Goal: Task Accomplishment & Management: Manage account settings

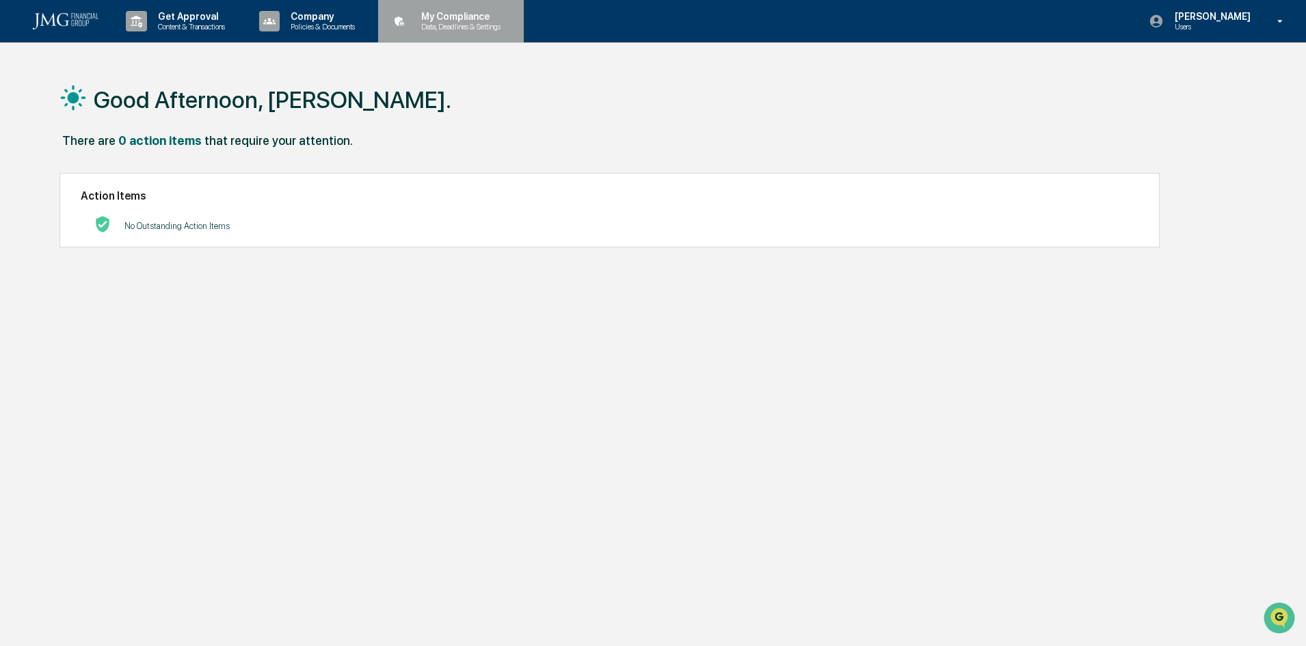
click at [441, 16] on p "My Compliance" at bounding box center [458, 16] width 97 height 11
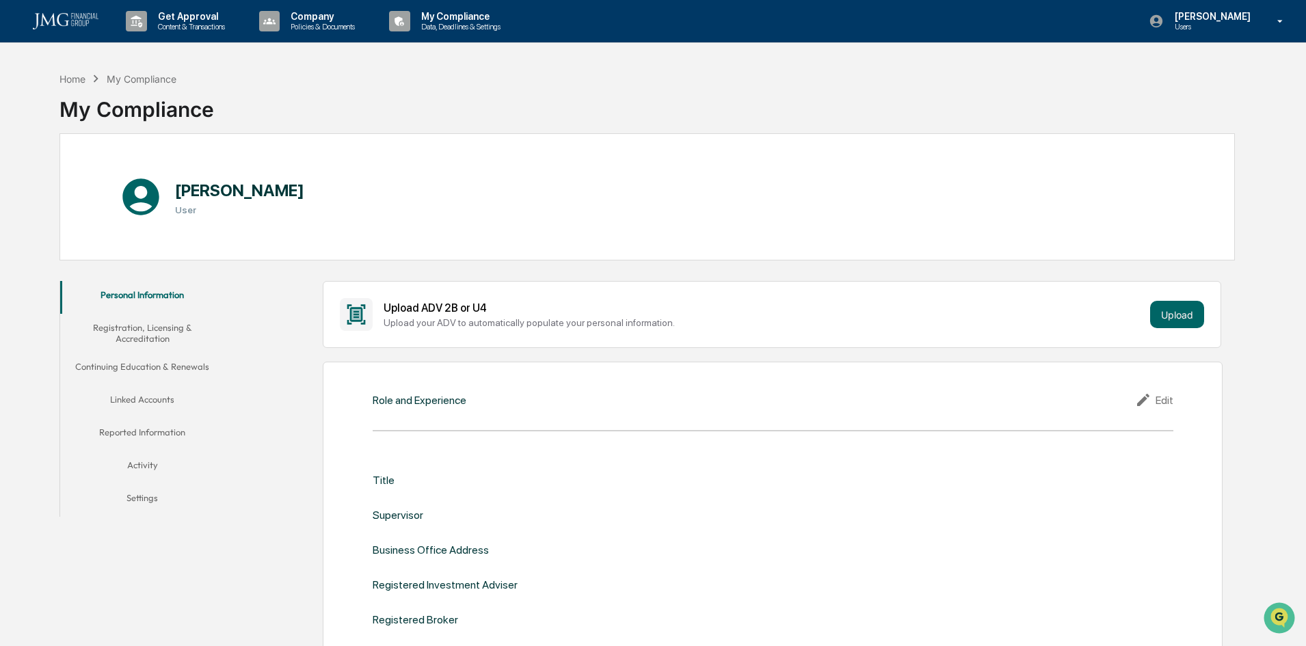
click at [154, 399] on button "Linked Accounts" at bounding box center [142, 402] width 164 height 33
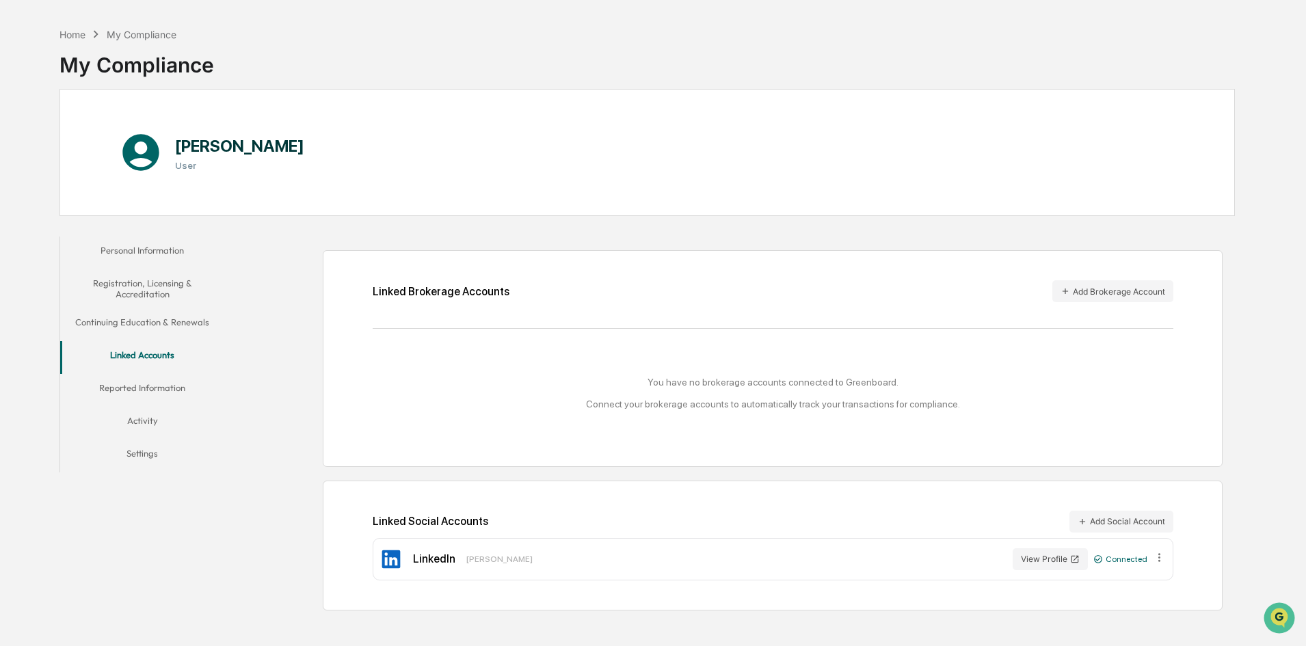
scroll to position [65, 0]
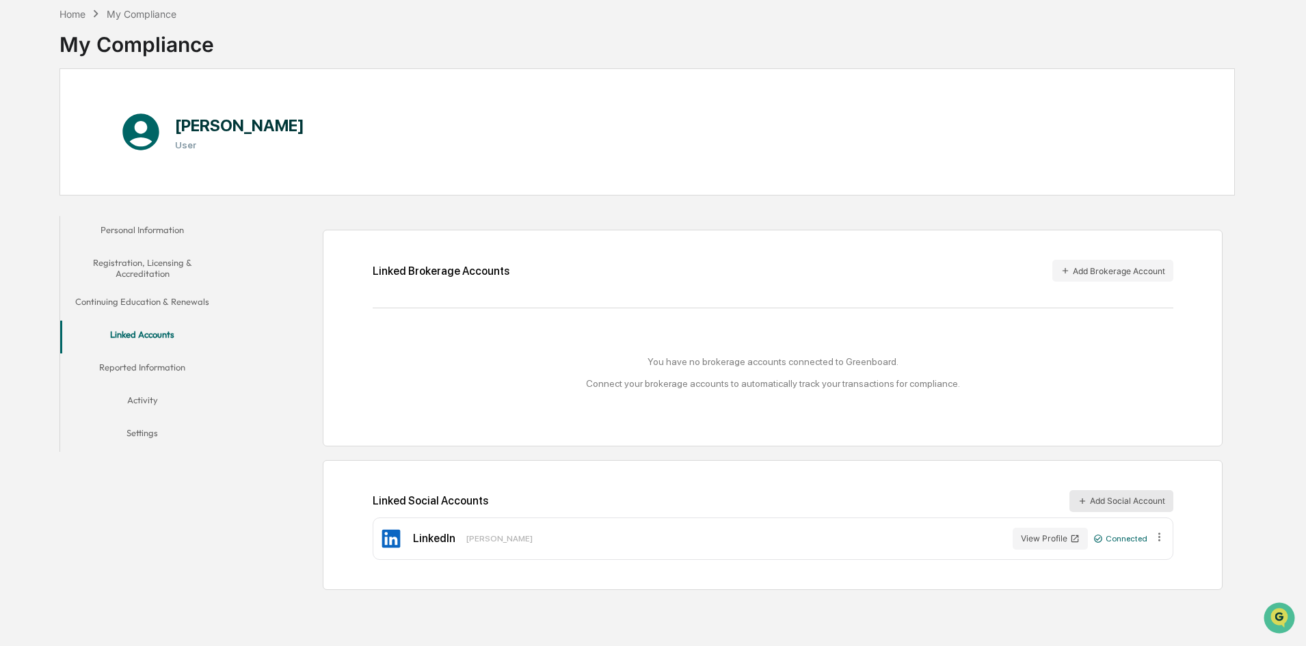
click at [1077, 502] on icon at bounding box center [1082, 501] width 10 height 10
click at [1079, 271] on button "Add Brokerage Account" at bounding box center [1112, 271] width 121 height 22
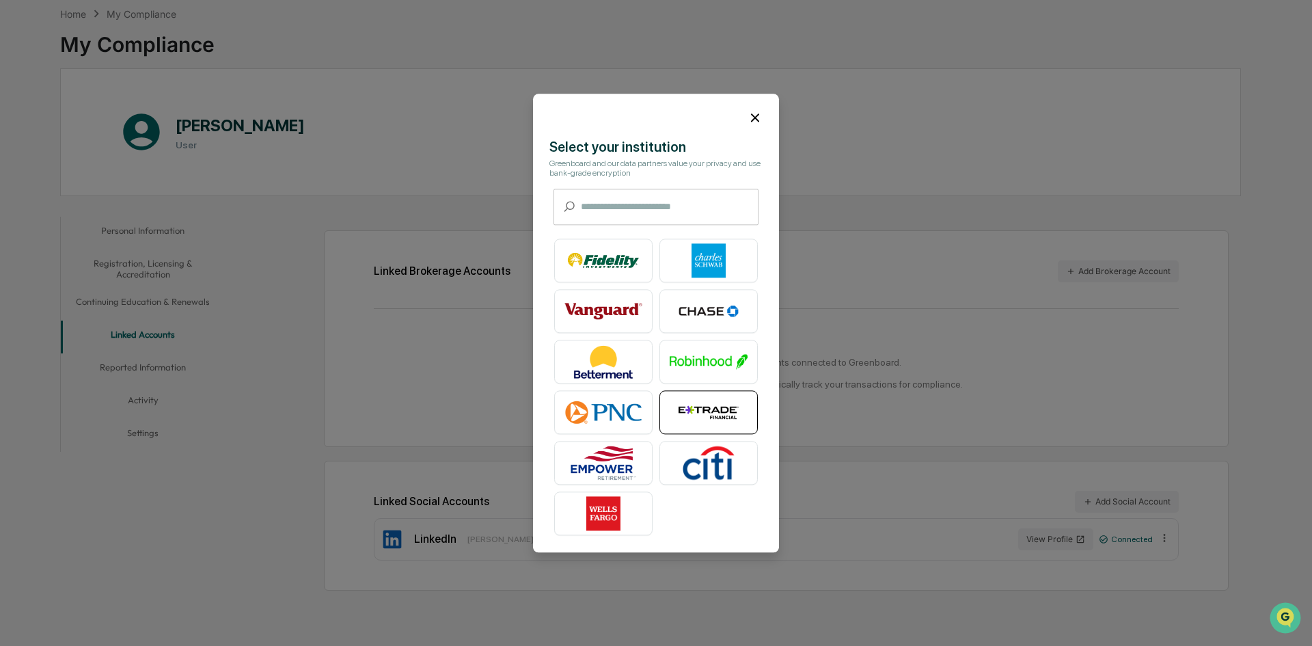
click at [705, 409] on img at bounding box center [709, 412] width 78 height 34
click at [757, 116] on icon at bounding box center [755, 117] width 8 height 8
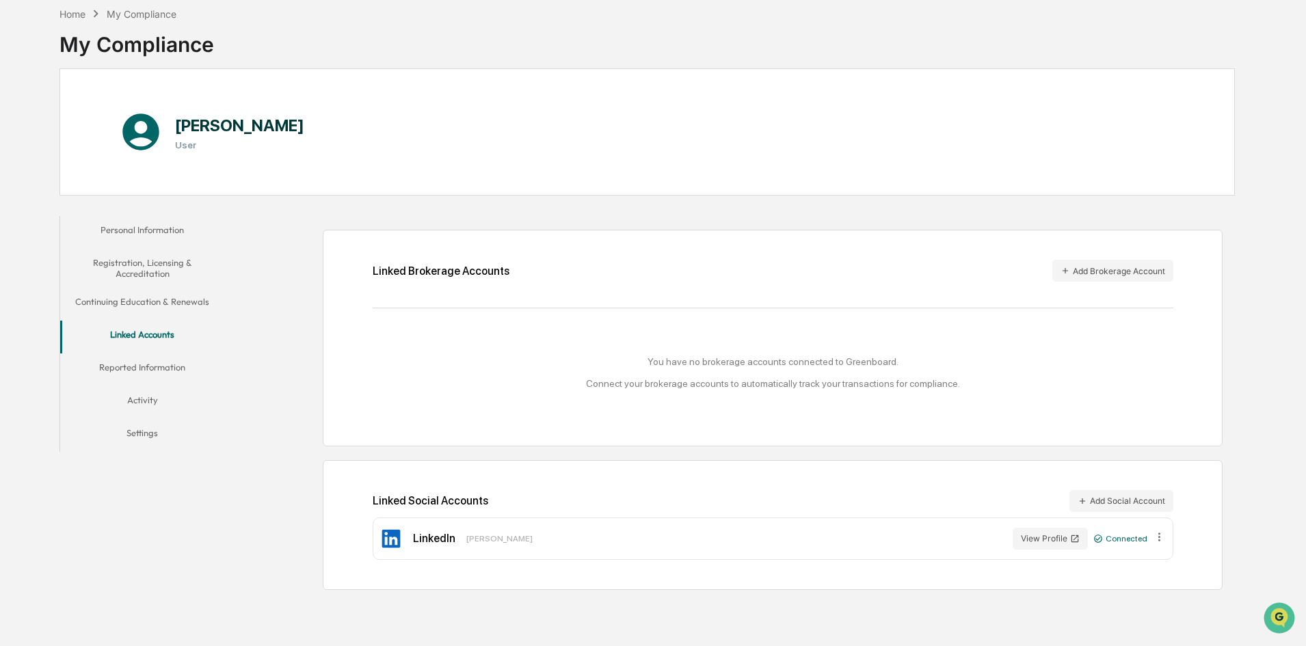
click at [149, 228] on button "Personal Information" at bounding box center [142, 232] width 164 height 33
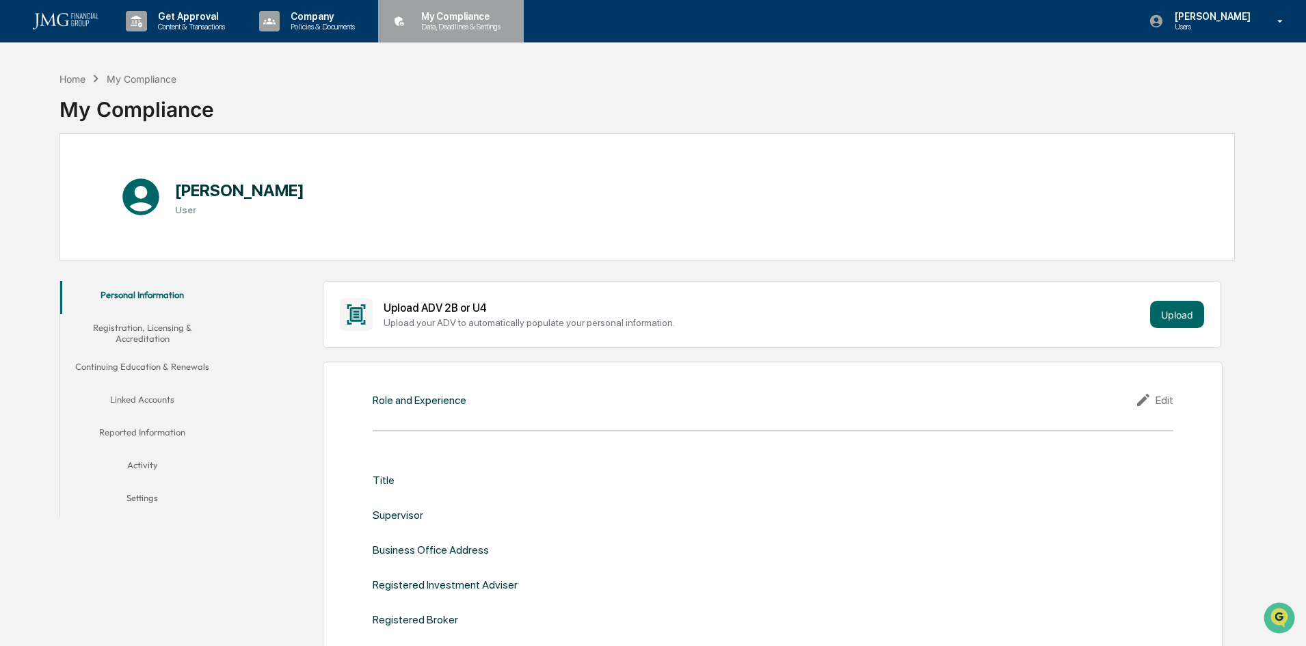
click at [459, 18] on p "My Compliance" at bounding box center [458, 16] width 97 height 11
click at [140, 399] on button "Linked Accounts" at bounding box center [142, 402] width 164 height 33
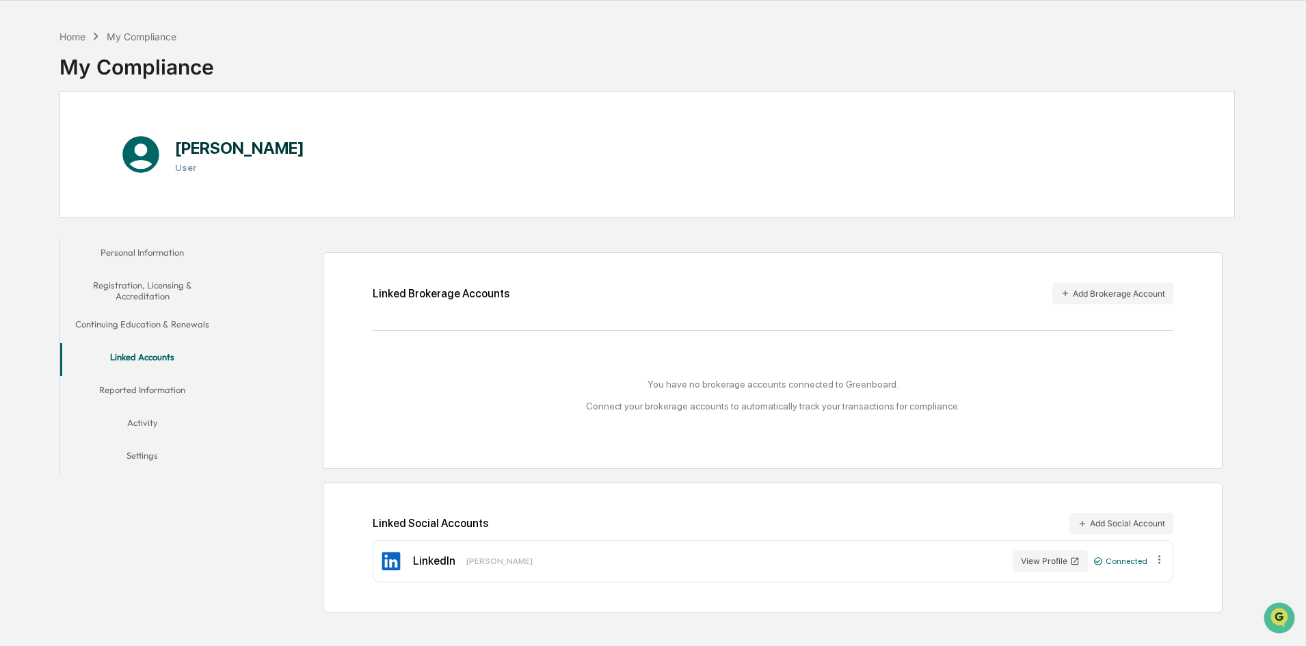
scroll to position [65, 0]
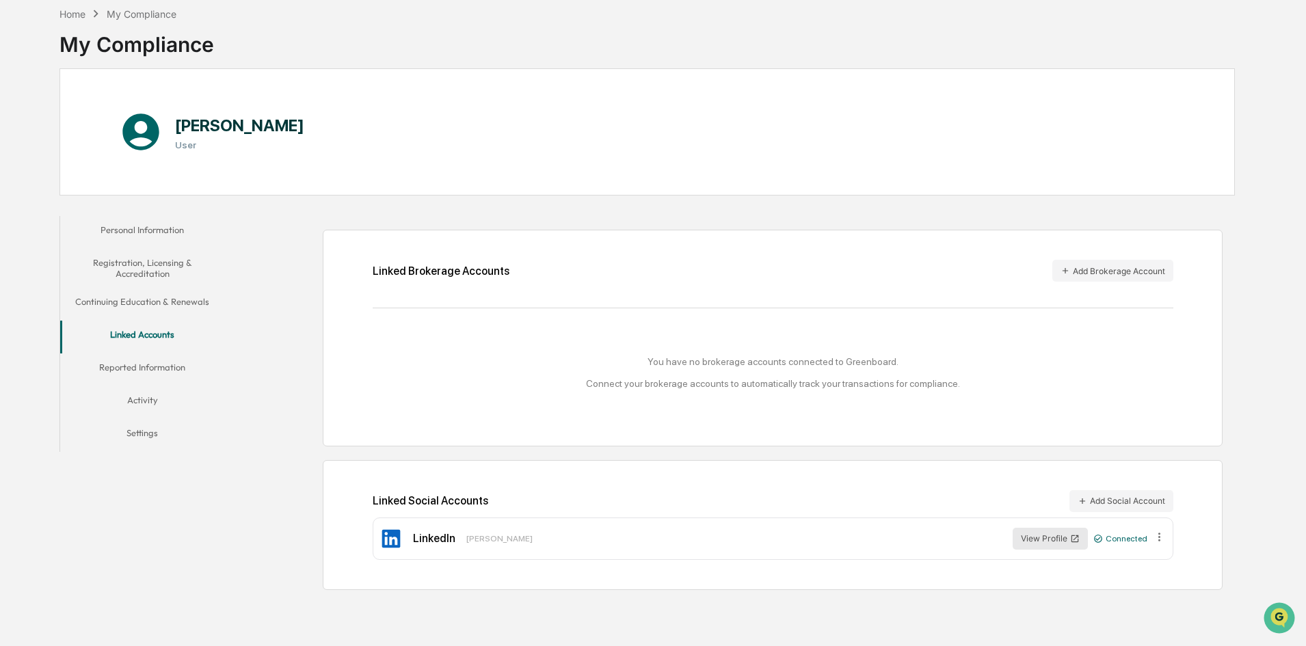
click at [1051, 540] on button "View Profile" at bounding box center [1049, 539] width 75 height 22
click at [1047, 537] on button "View Profile" at bounding box center [1049, 539] width 75 height 22
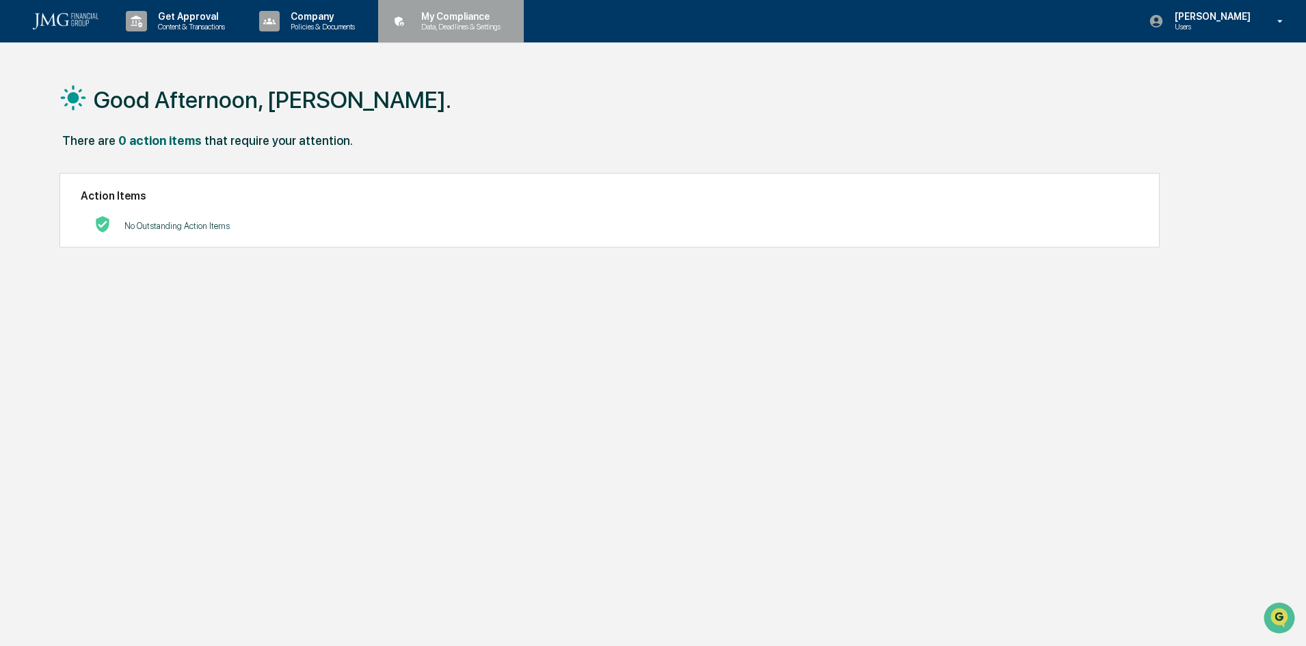
click at [452, 16] on p "My Compliance" at bounding box center [458, 16] width 97 height 11
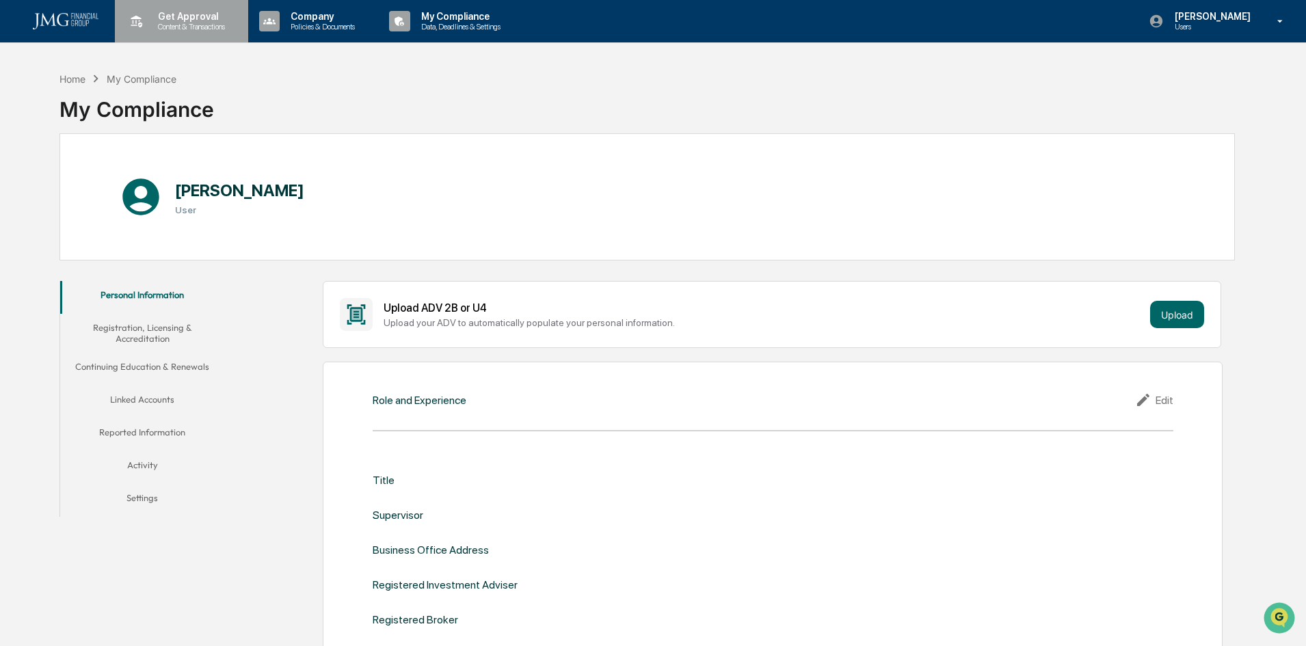
click at [200, 14] on p "Get Approval" at bounding box center [189, 16] width 85 height 11
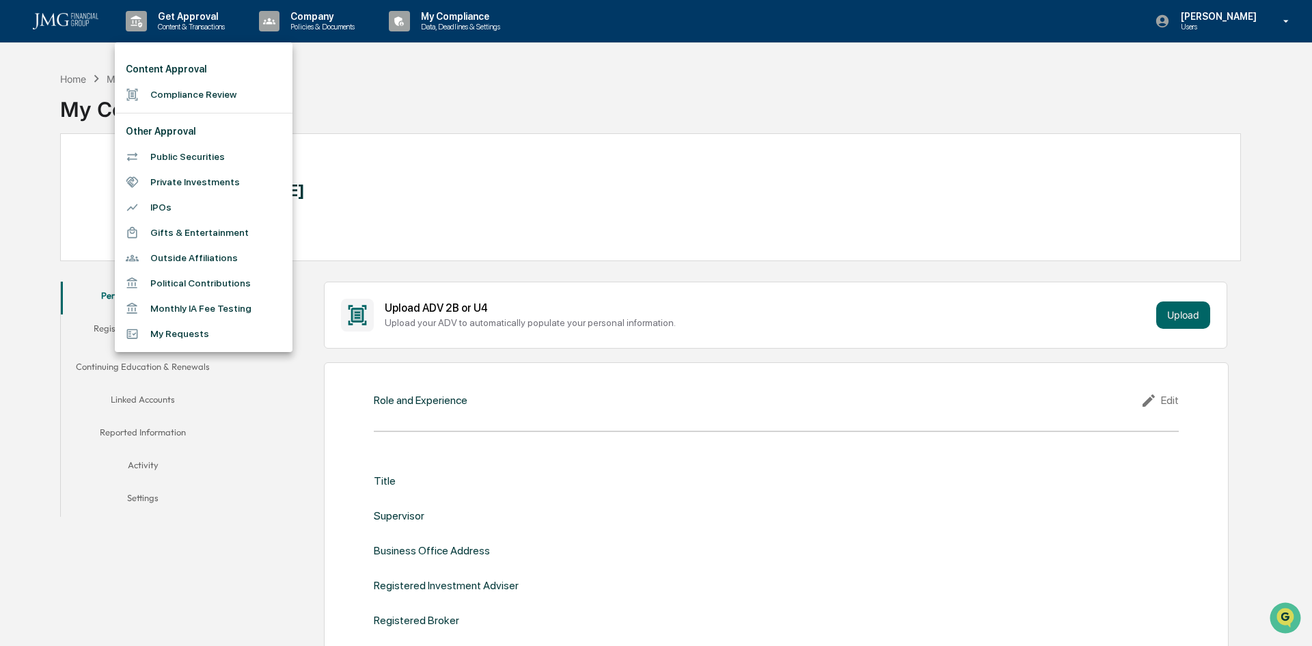
click at [310, 16] on div at bounding box center [656, 323] width 1312 height 646
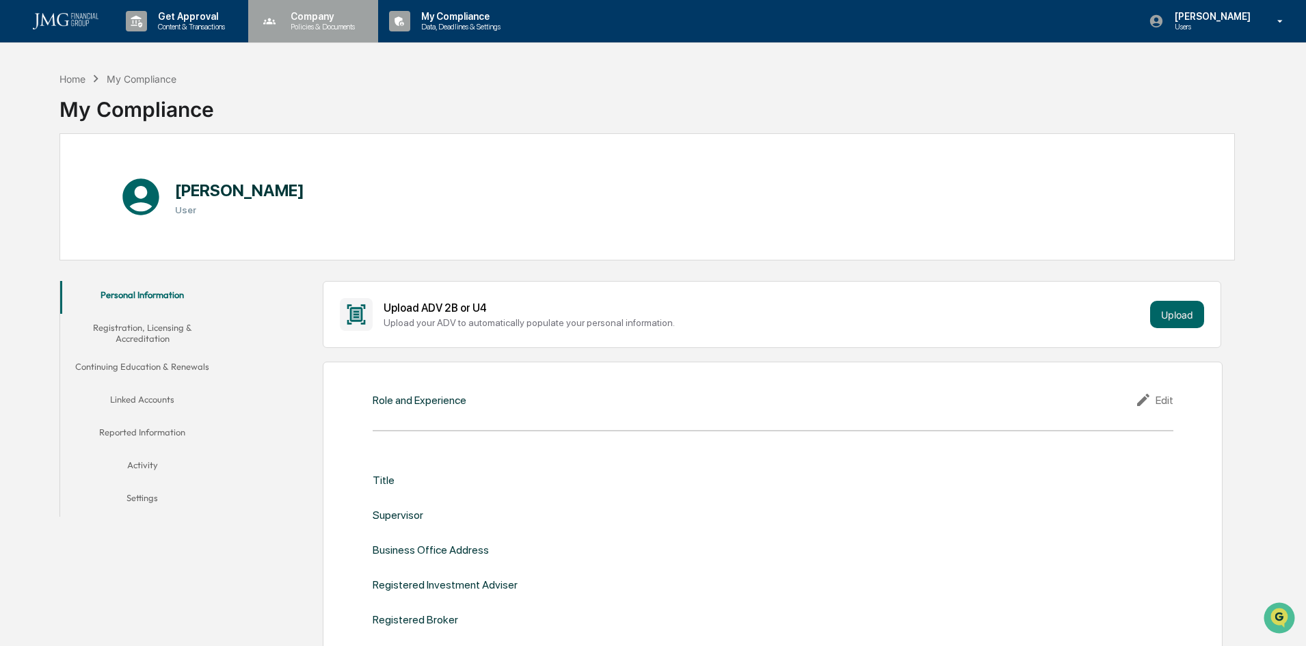
click at [316, 16] on p "Company" at bounding box center [321, 16] width 82 height 11
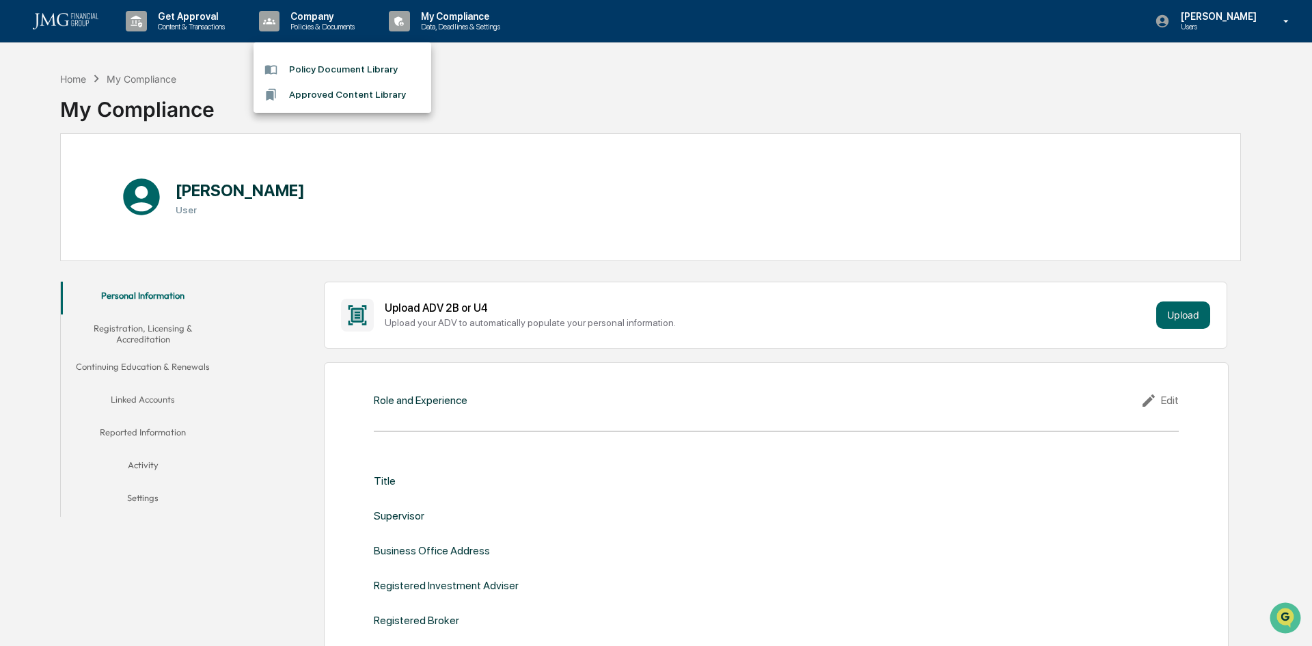
click at [200, 15] on div at bounding box center [656, 323] width 1312 height 646
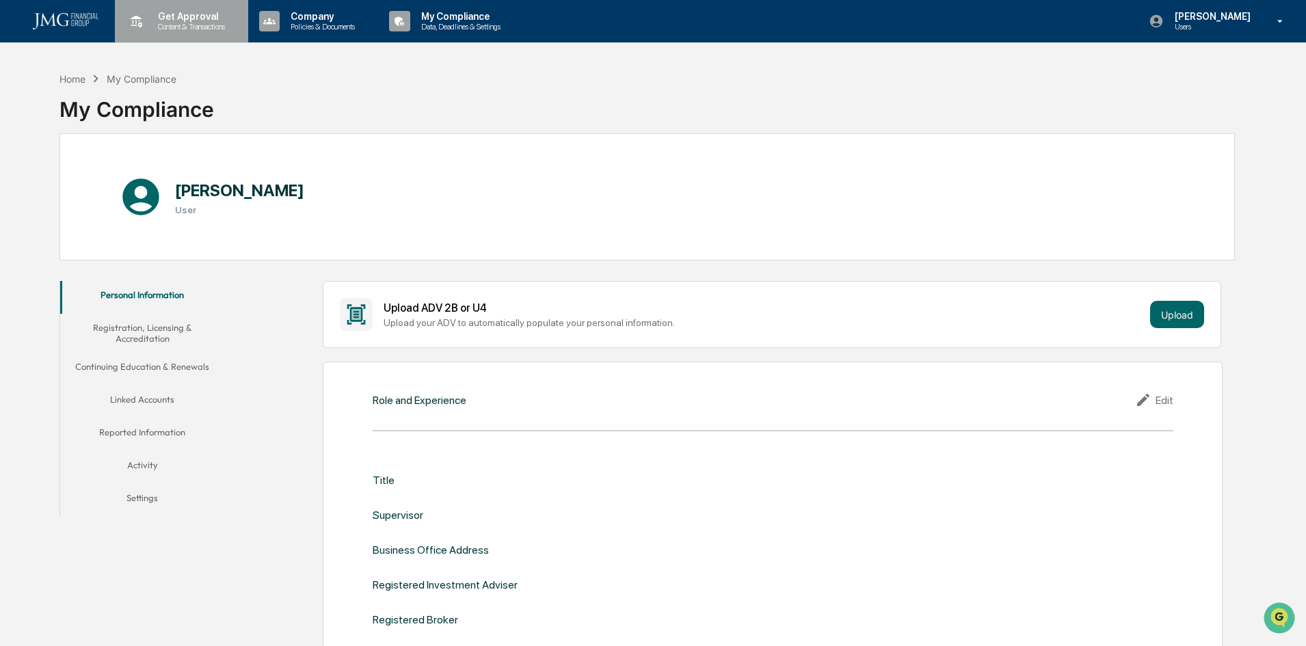
click at [197, 21] on p "Get Approval" at bounding box center [189, 16] width 85 height 11
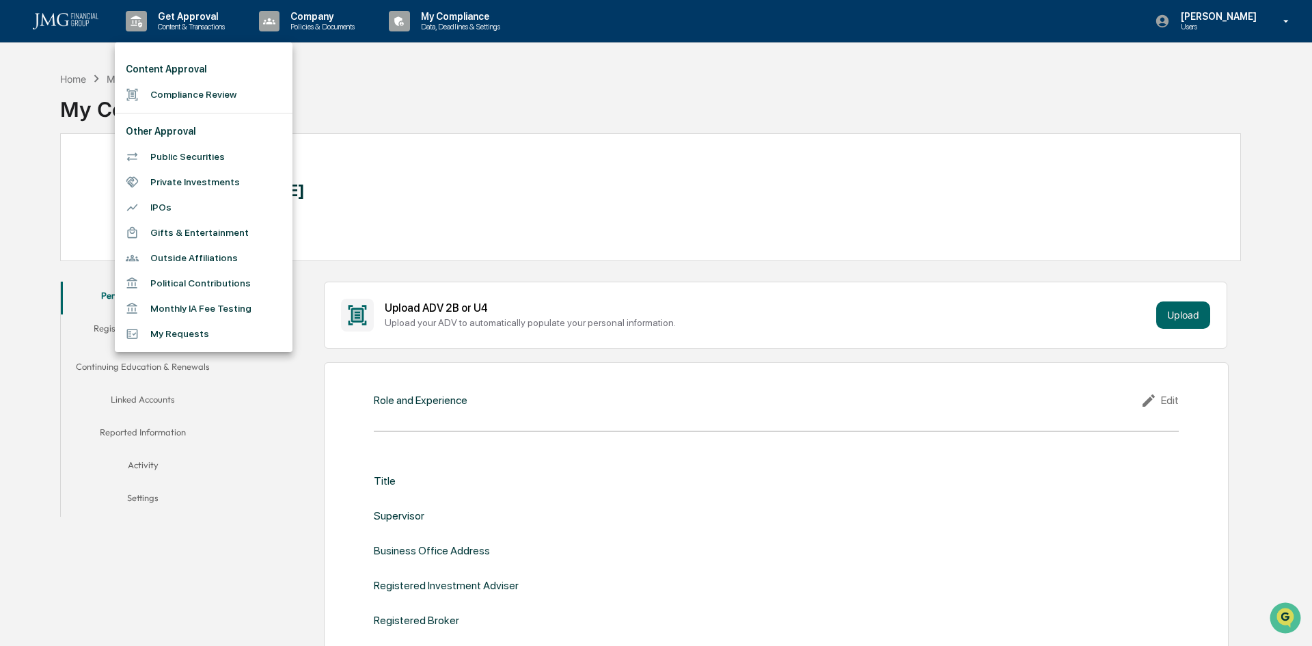
drag, startPoint x: 443, startPoint y: 109, endPoint x: 429, endPoint y: 136, distance: 30.0
click at [443, 110] on div at bounding box center [656, 323] width 1312 height 646
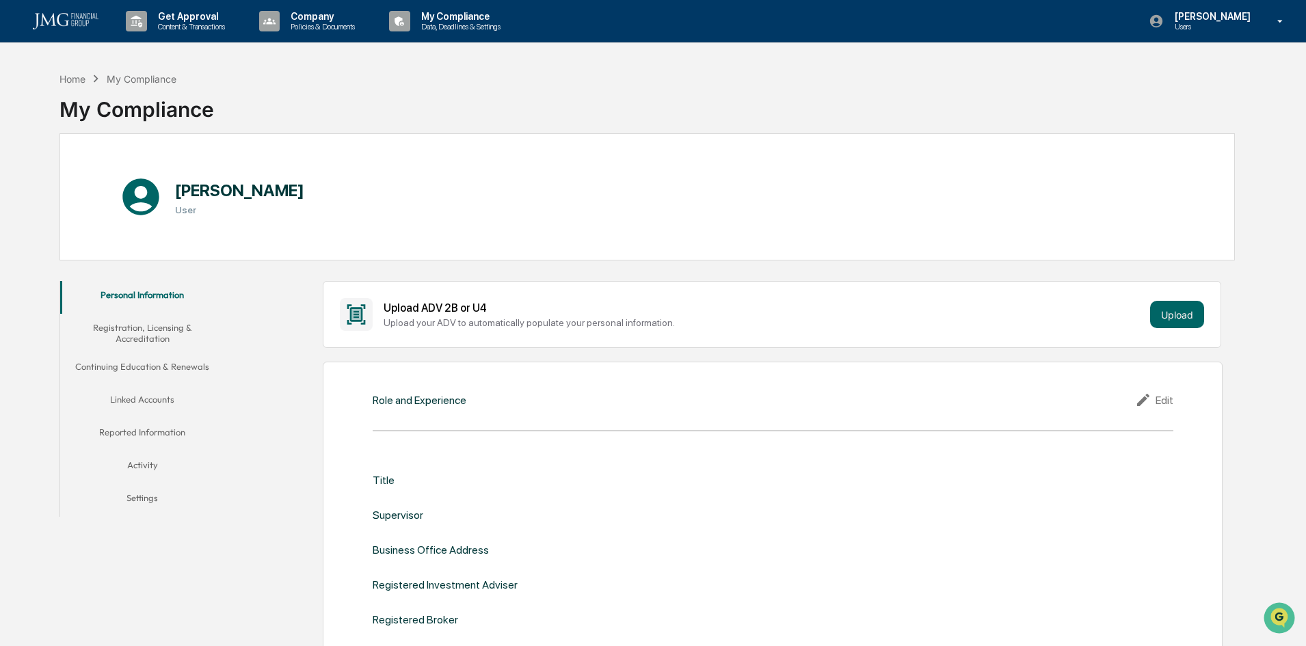
click at [159, 399] on button "Linked Accounts" at bounding box center [142, 402] width 164 height 33
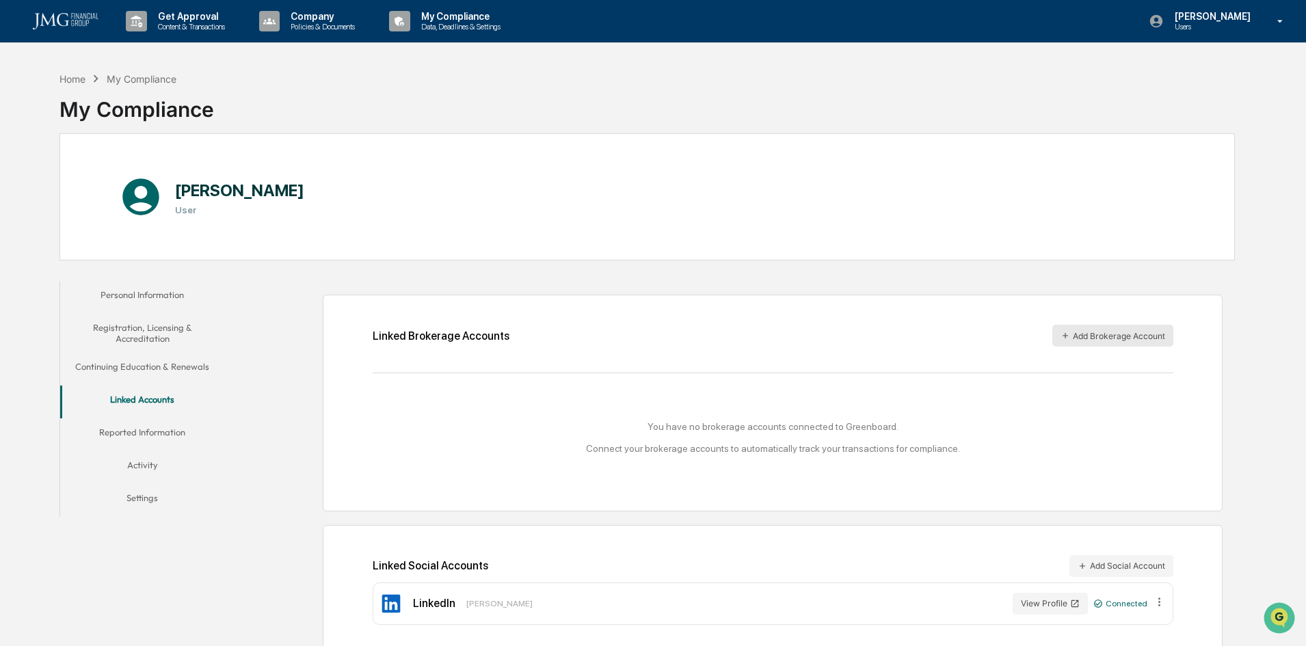
click at [1070, 332] on button "Add Brokerage Account" at bounding box center [1112, 336] width 121 height 22
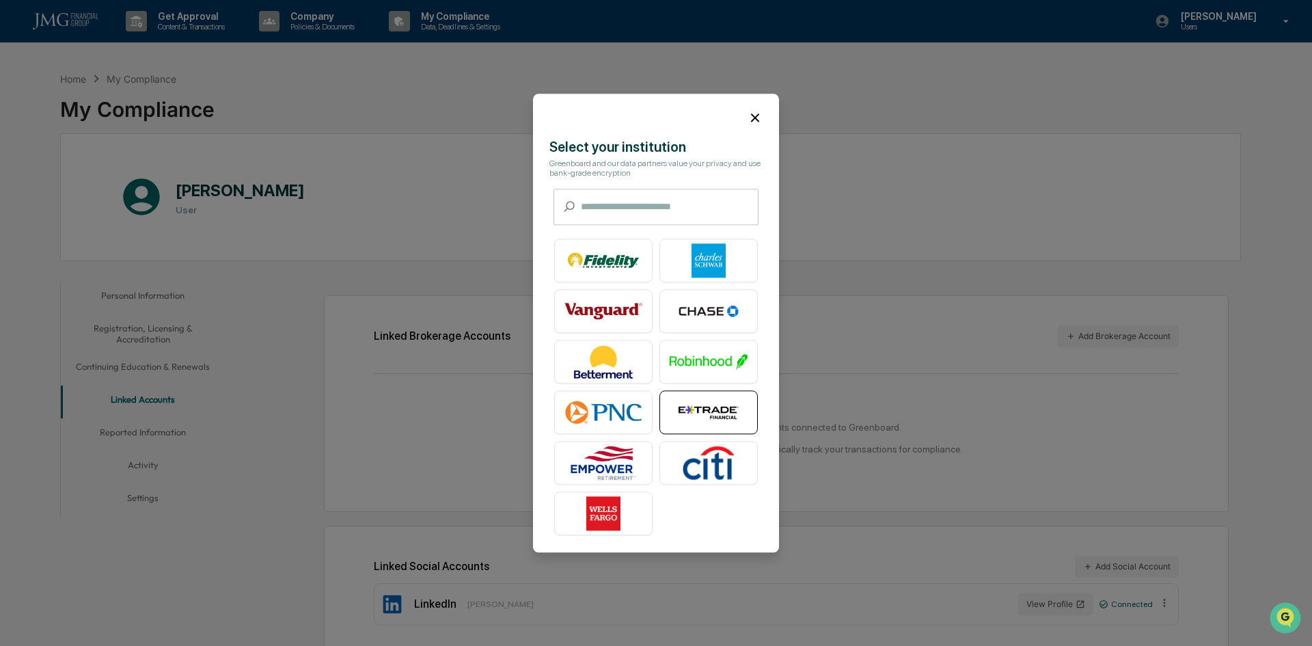
click at [708, 414] on img at bounding box center [709, 412] width 78 height 34
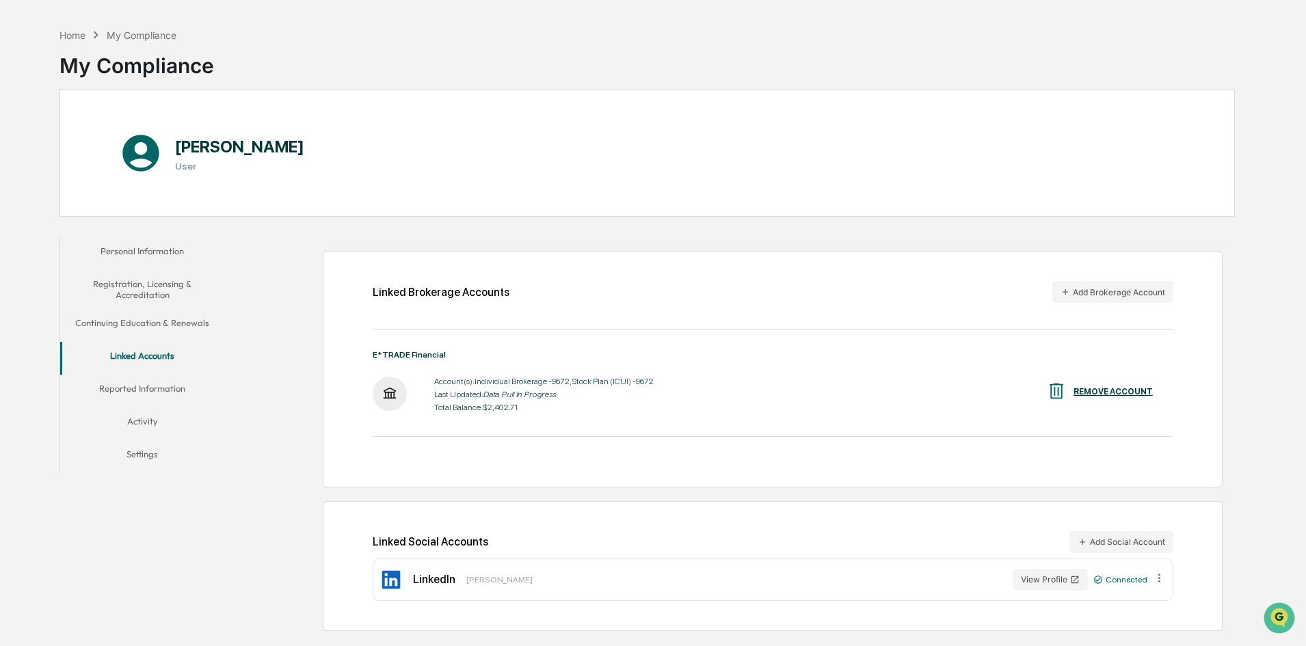
scroll to position [65, 0]
